Goal: Task Accomplishment & Management: Manage account settings

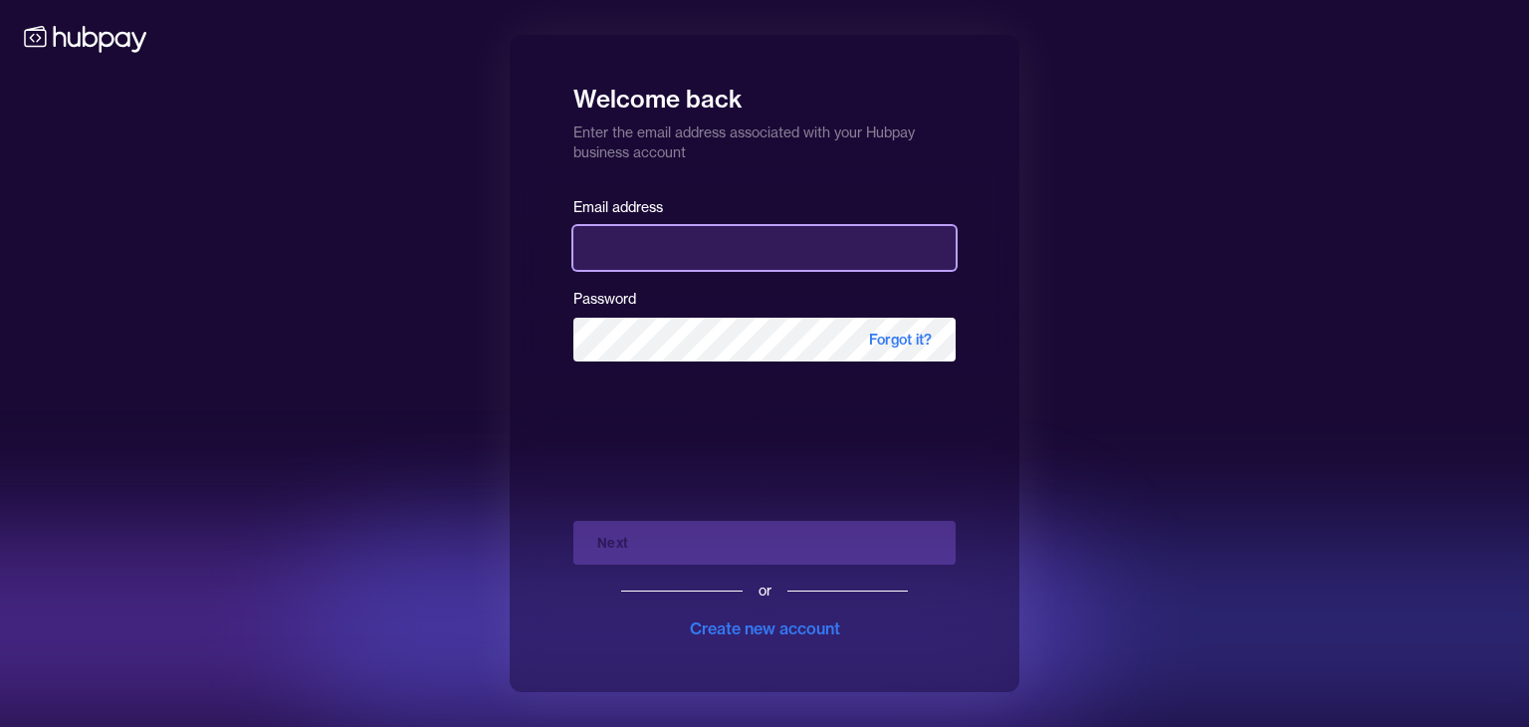
type input "**********"
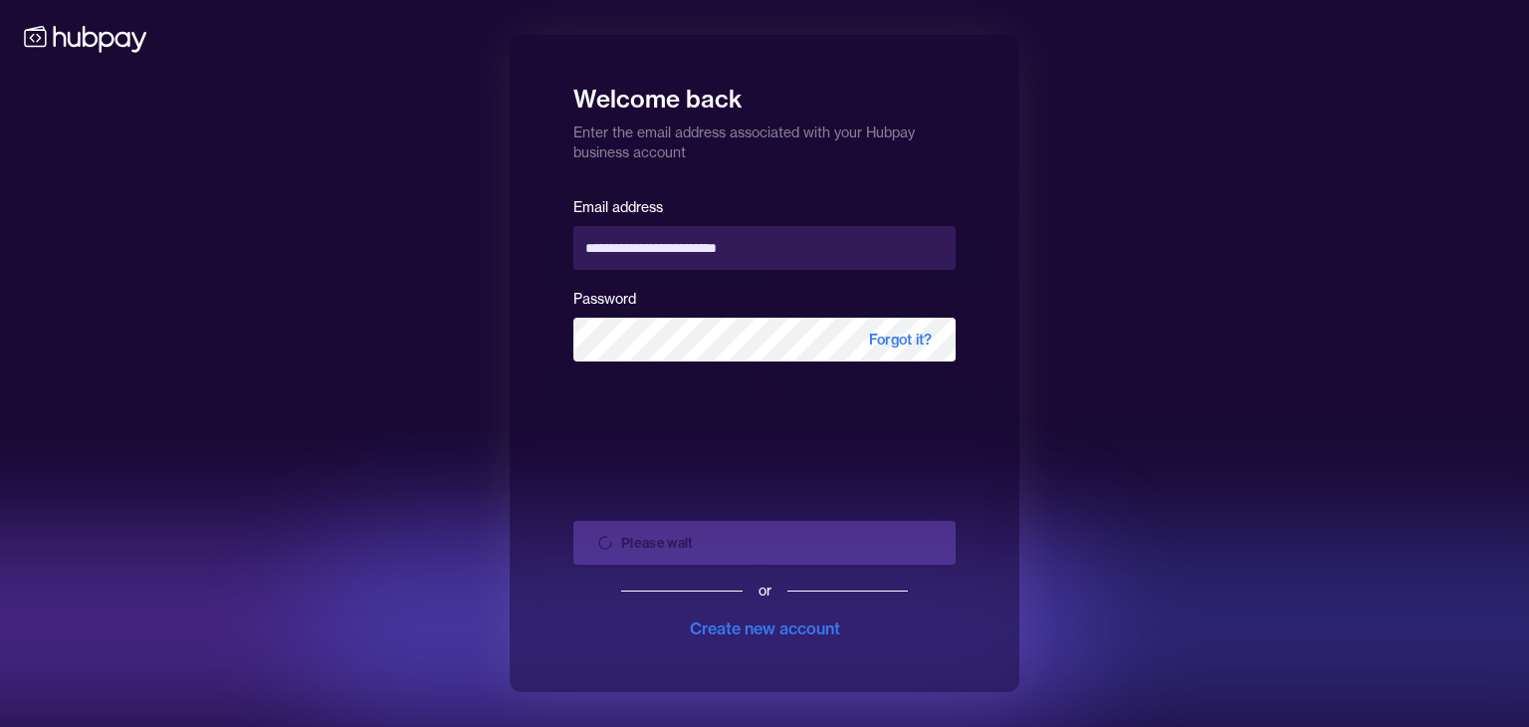
click at [876, 541] on div "Please wait or Create new account" at bounding box center [765, 572] width 382 height 135
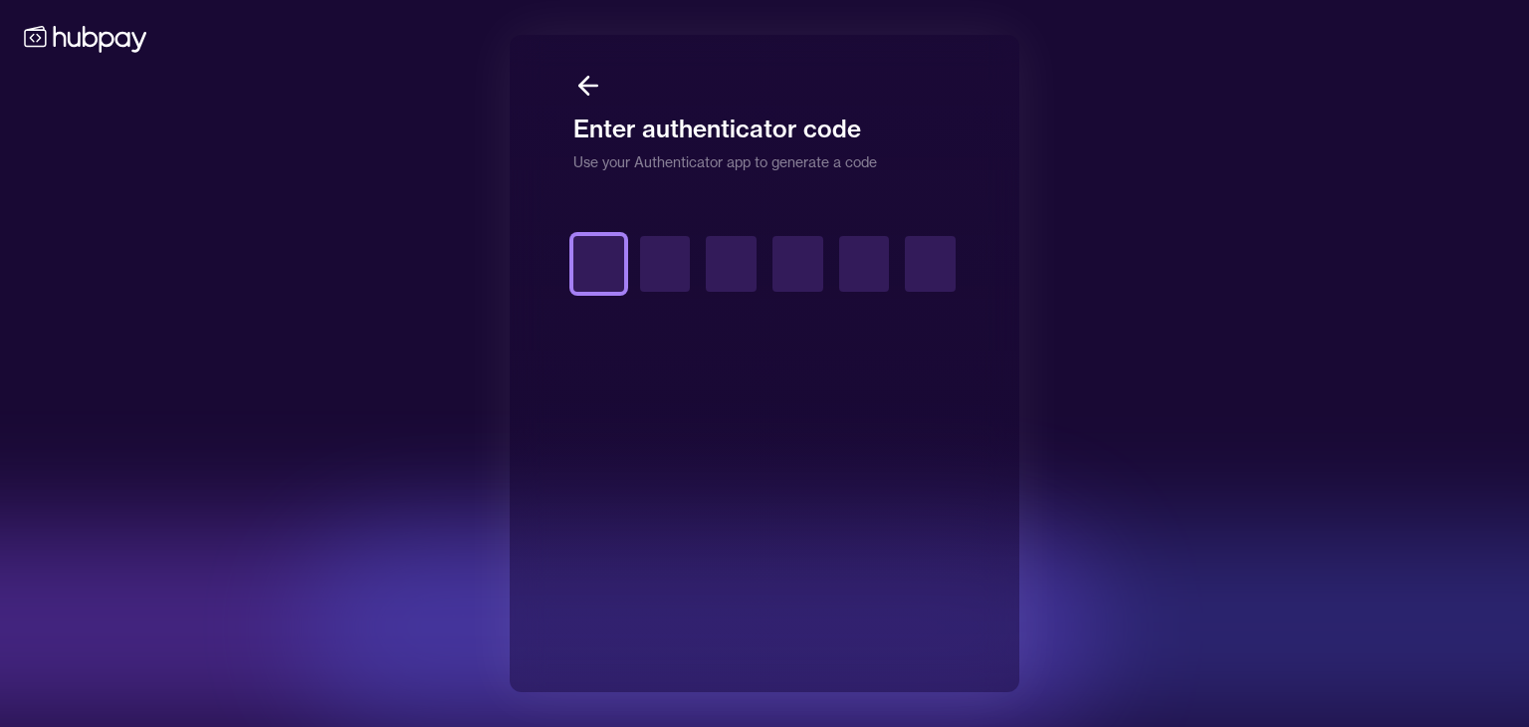
click at [606, 273] on input "text" at bounding box center [599, 264] width 51 height 56
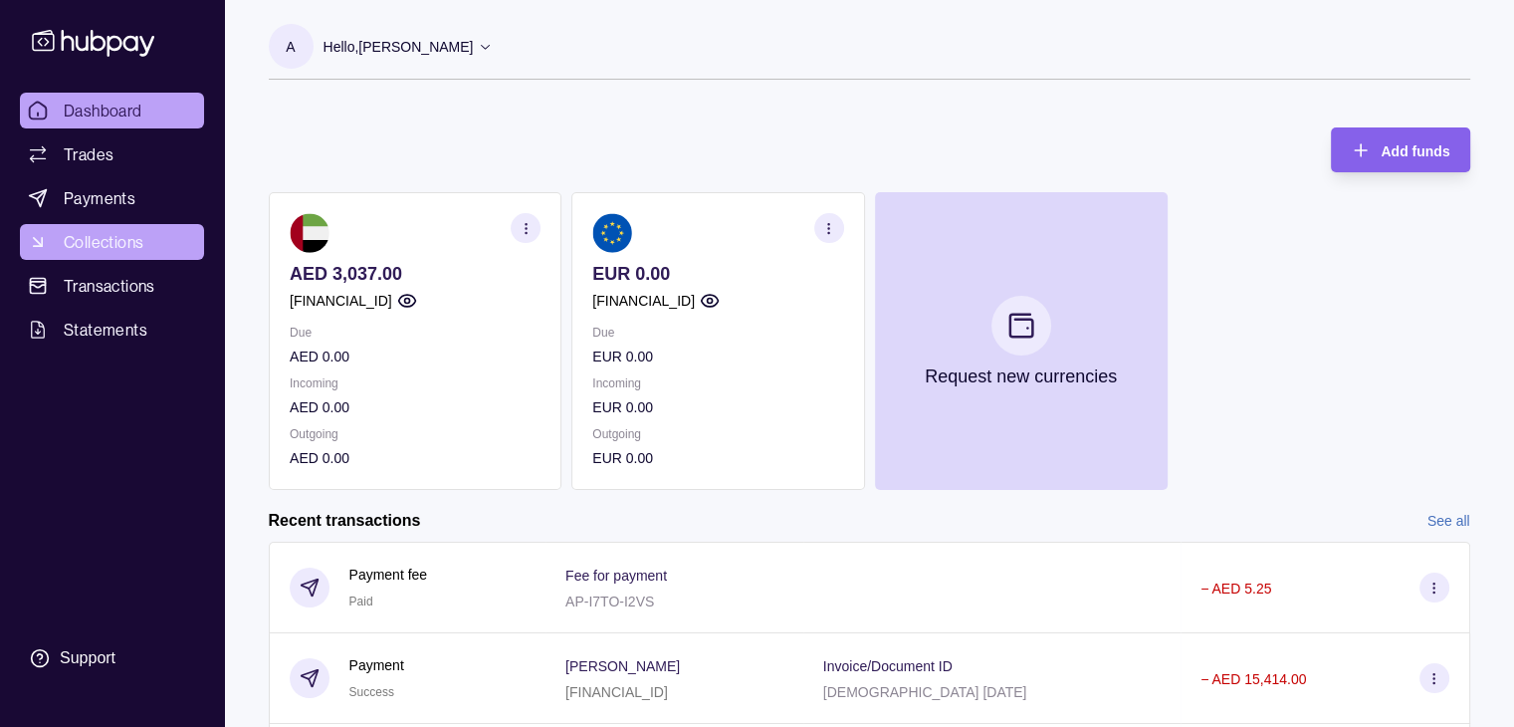
click at [102, 256] on link "Collections" at bounding box center [112, 242] width 184 height 36
